Goal: Task Accomplishment & Management: Manage account settings

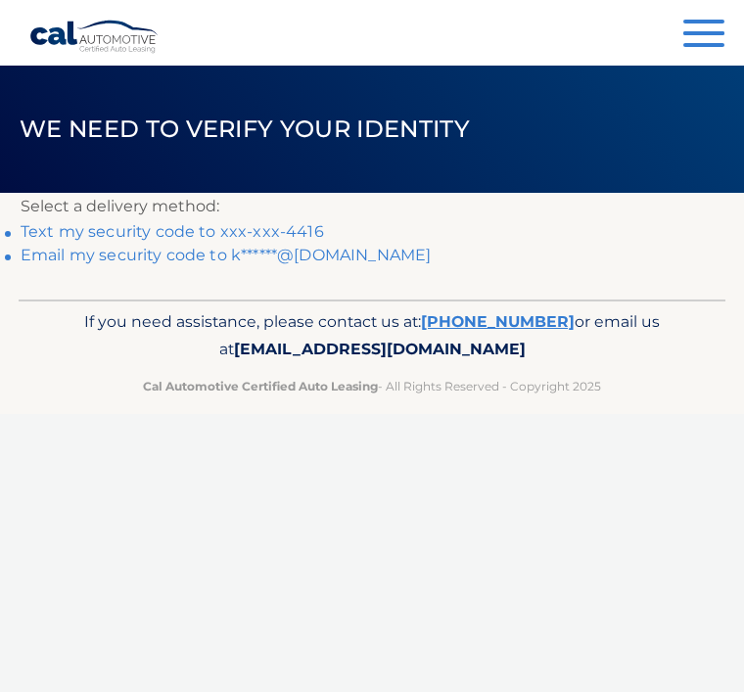
click at [236, 229] on link "Text my security code to xxx-xxx-4416" at bounding box center [173, 231] width 304 height 19
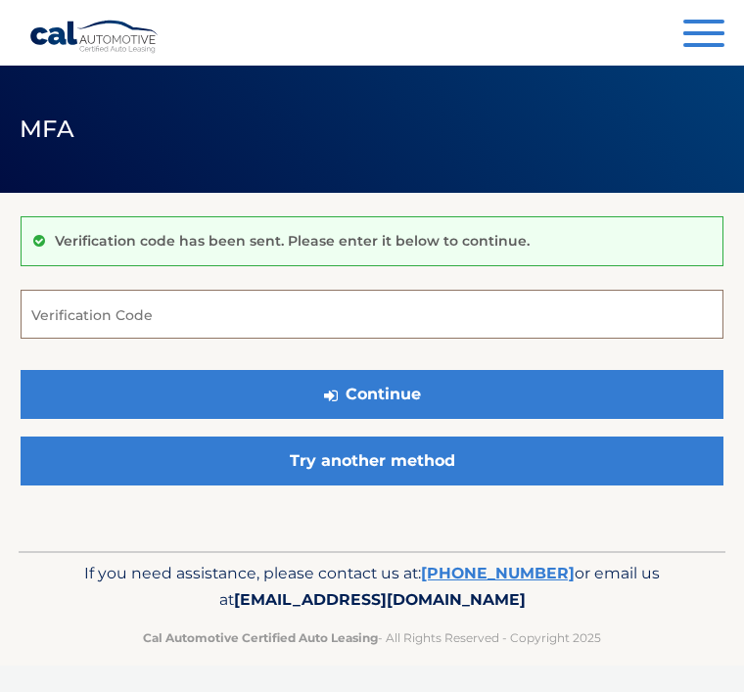
click at [168, 307] on input "Verification Code" at bounding box center [372, 314] width 703 height 49
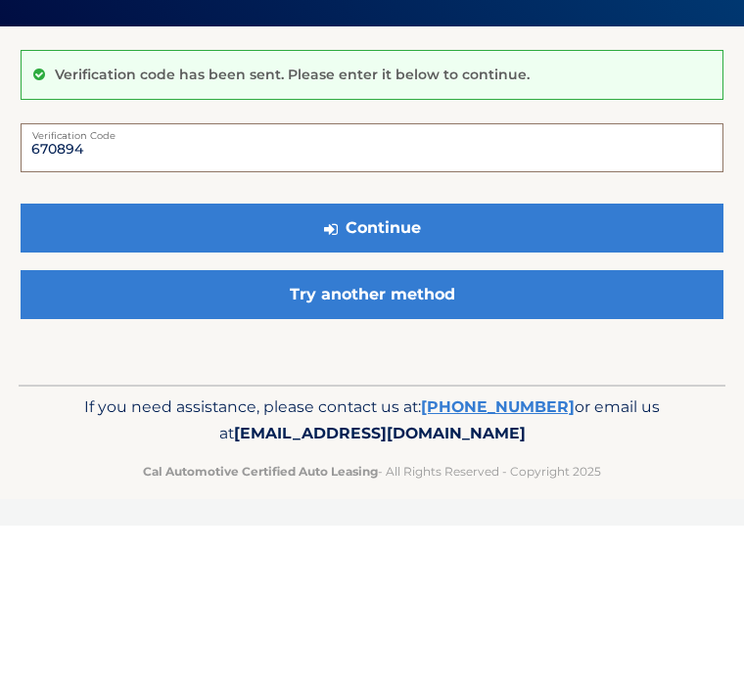
type input "670894"
click at [375, 370] on button "Continue" at bounding box center [372, 394] width 703 height 49
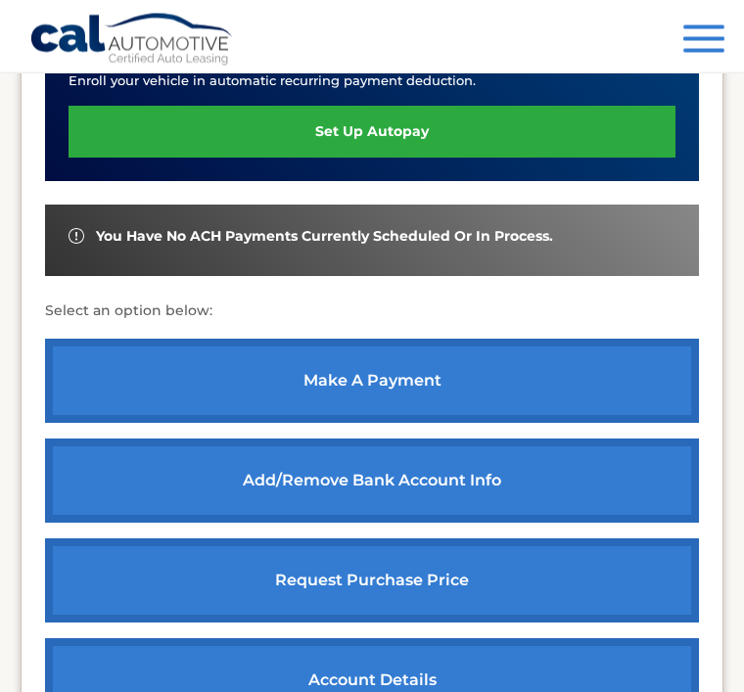
scroll to position [587, 0]
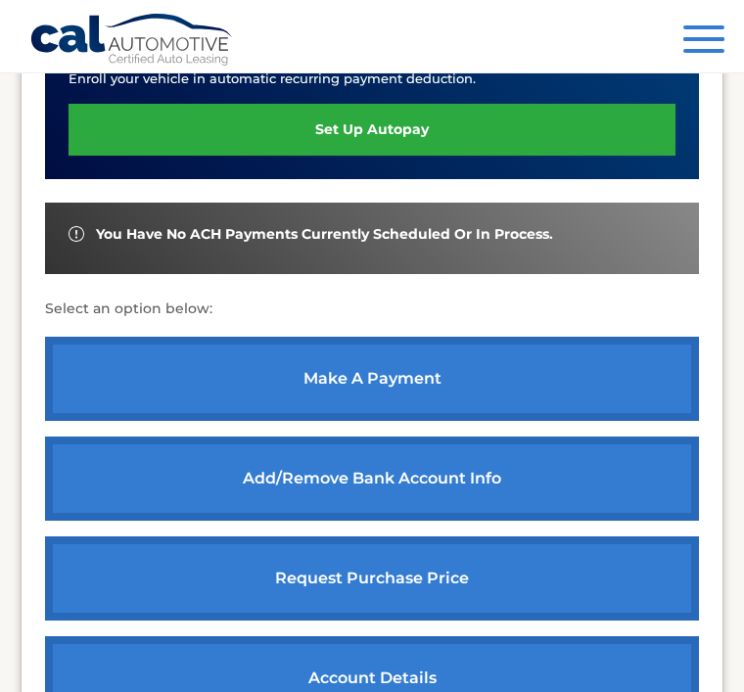
click at [379, 374] on link "make a payment" at bounding box center [372, 379] width 654 height 84
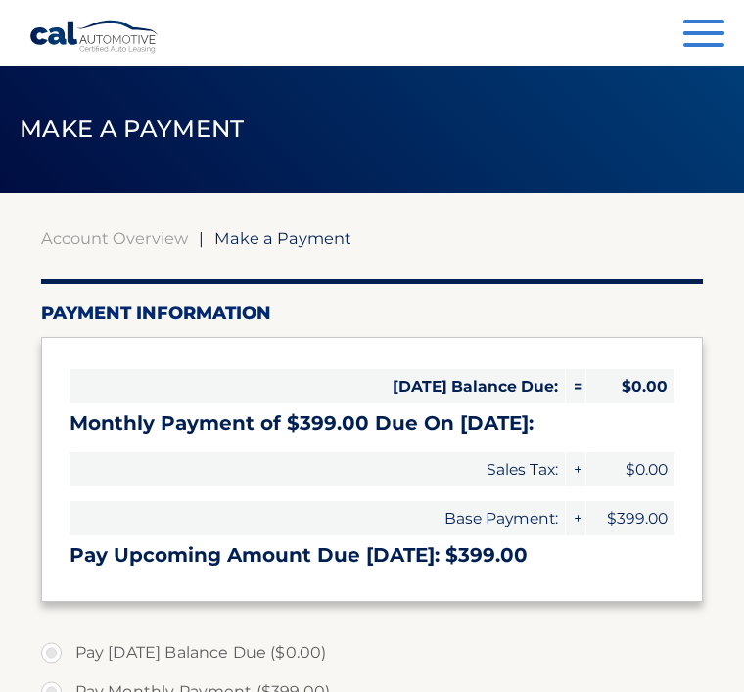
select select "ZTY4ZTdlOGEtZDVmNS00MTk3LWIzNDctZjFlOTZmZGI1YzE0"
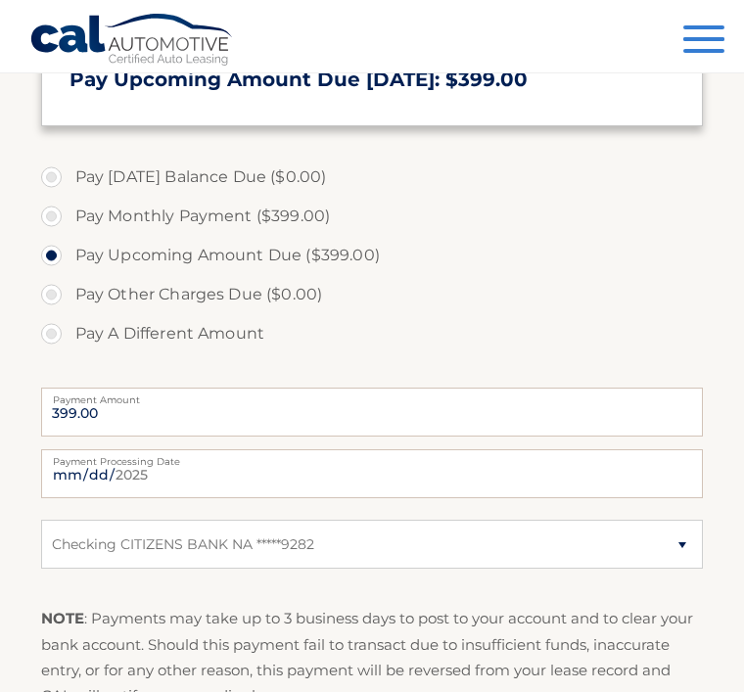
scroll to position [601, 0]
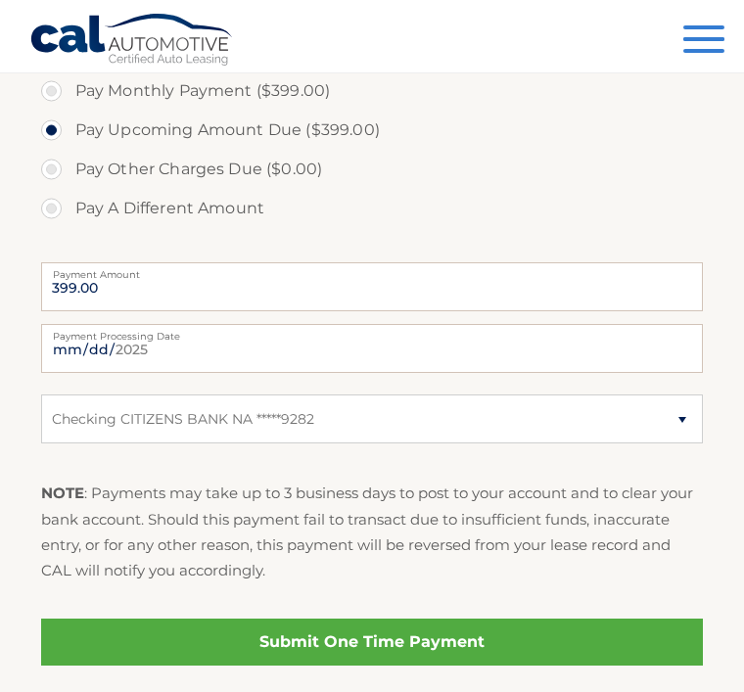
click at [365, 643] on link "Submit One Time Payment" at bounding box center [372, 642] width 663 height 47
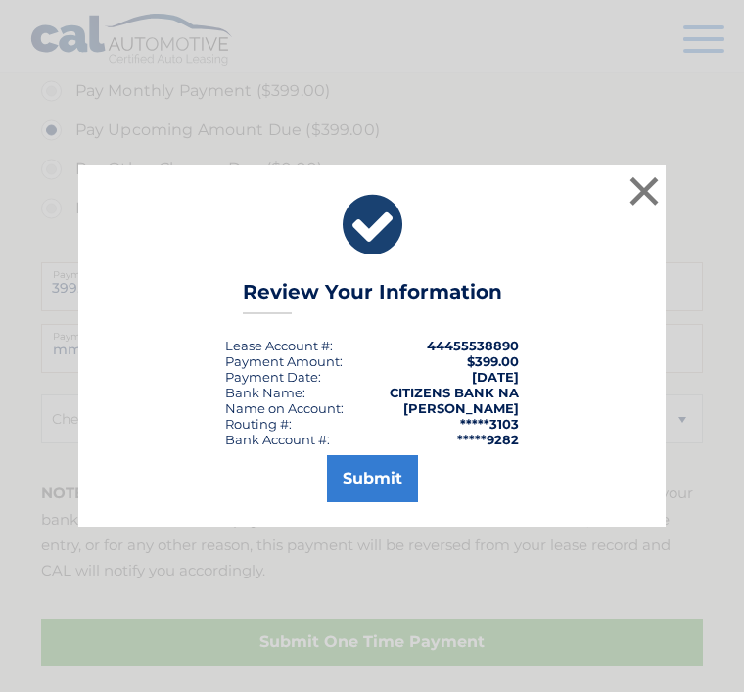
click at [387, 502] on button "Submit" at bounding box center [372, 478] width 91 height 47
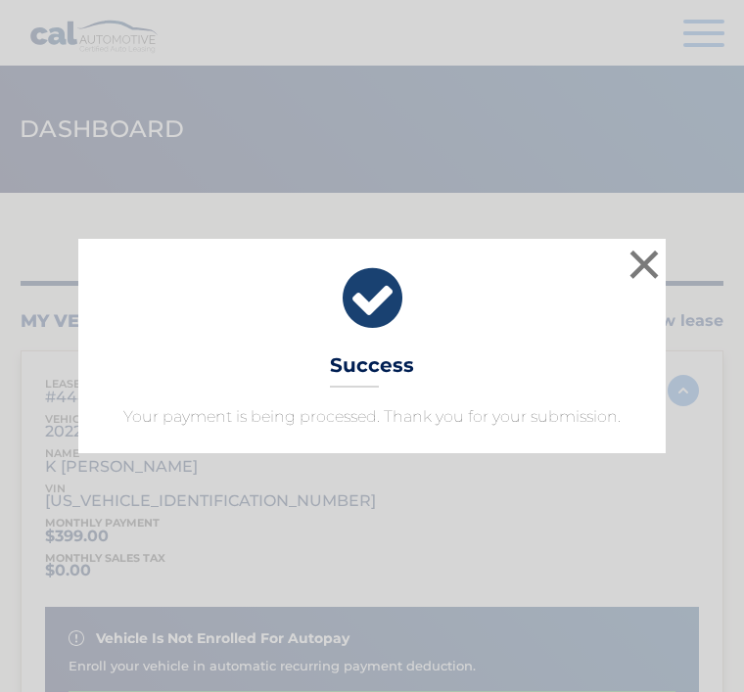
click at [632, 262] on button "×" at bounding box center [644, 264] width 39 height 39
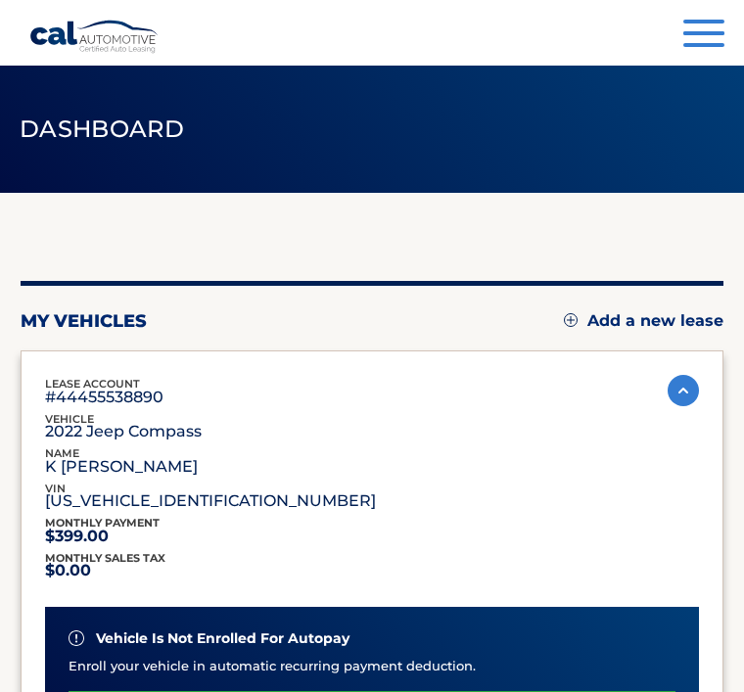
click at [695, 32] on span "button" at bounding box center [703, 33] width 41 height 4
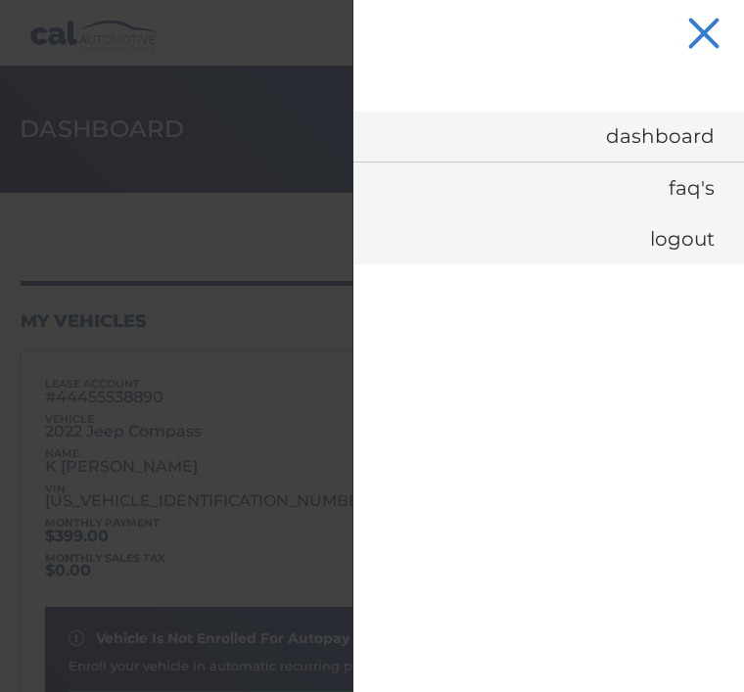
click at [690, 242] on link "Logout" at bounding box center [548, 238] width 391 height 51
